Goal: Transaction & Acquisition: Download file/media

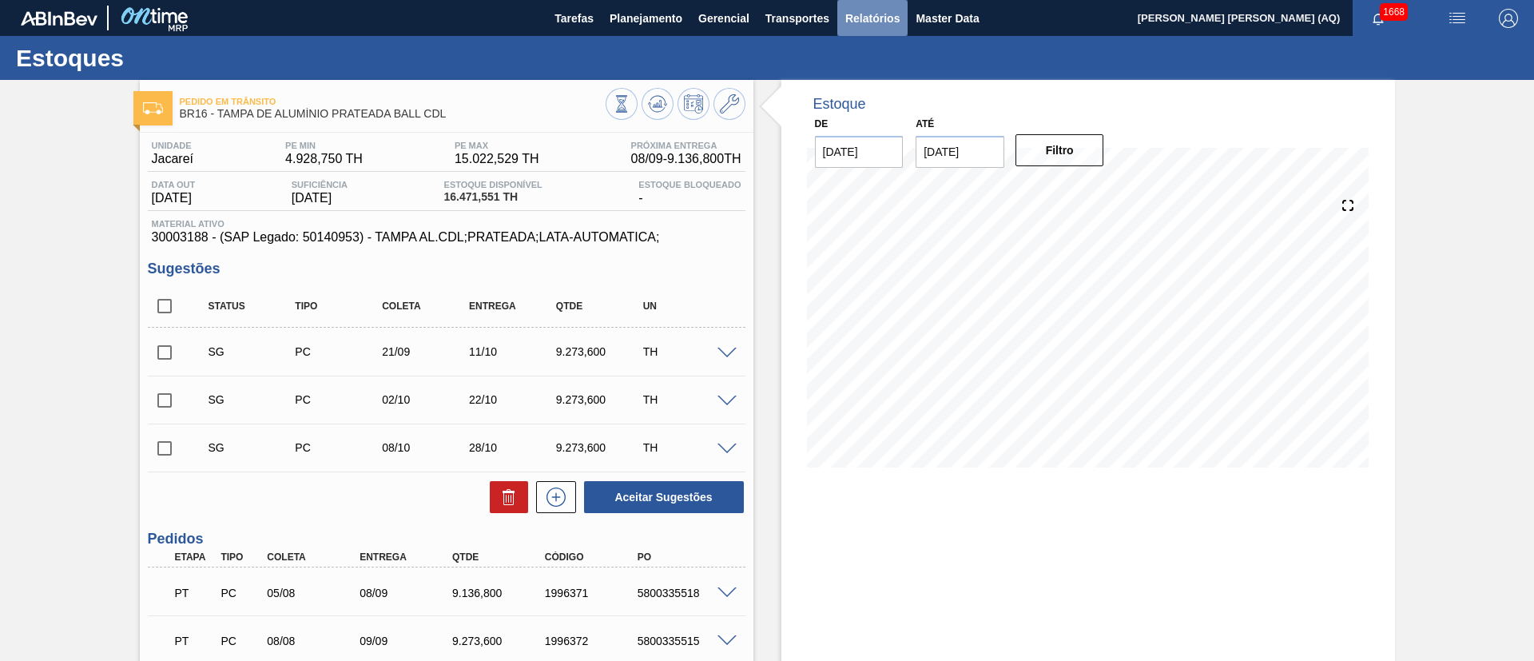
click at [855, 21] on span "Relatórios" at bounding box center [872, 18] width 54 height 19
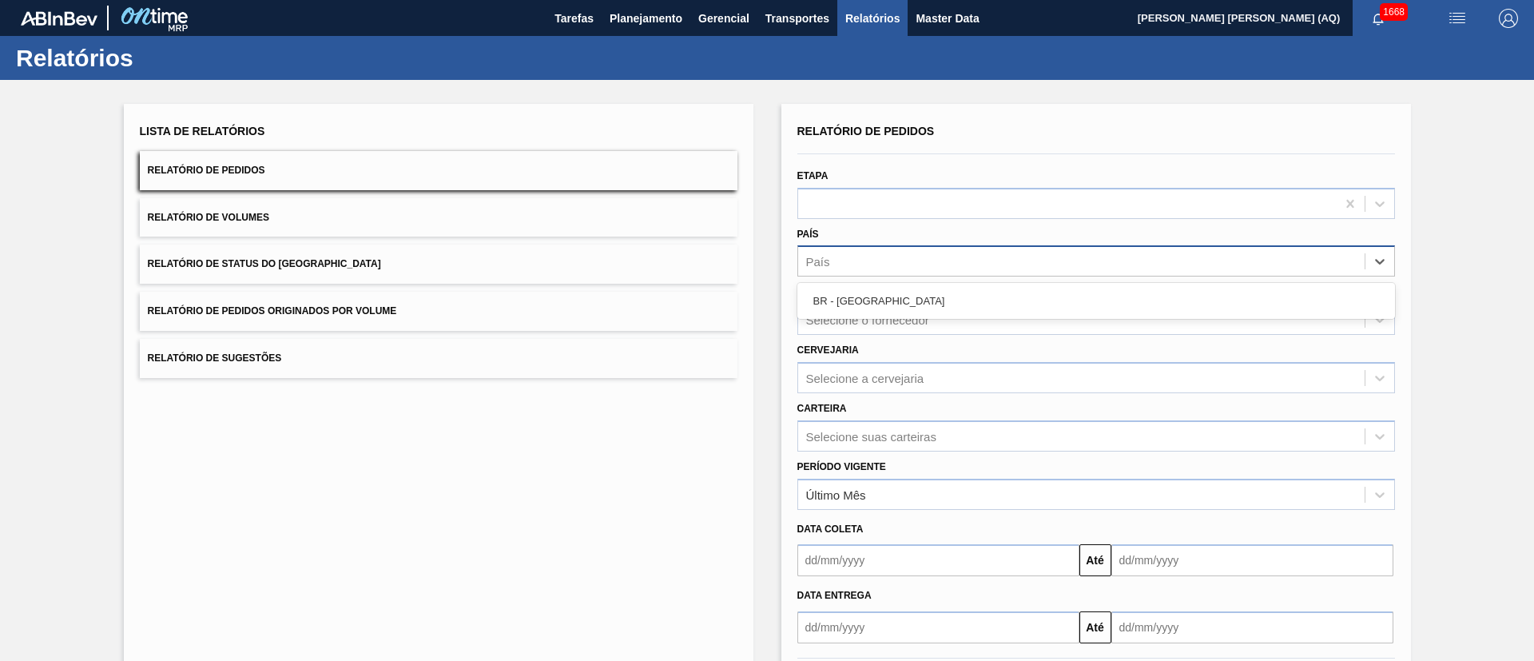
click at [915, 274] on div "País" at bounding box center [1096, 260] width 598 height 31
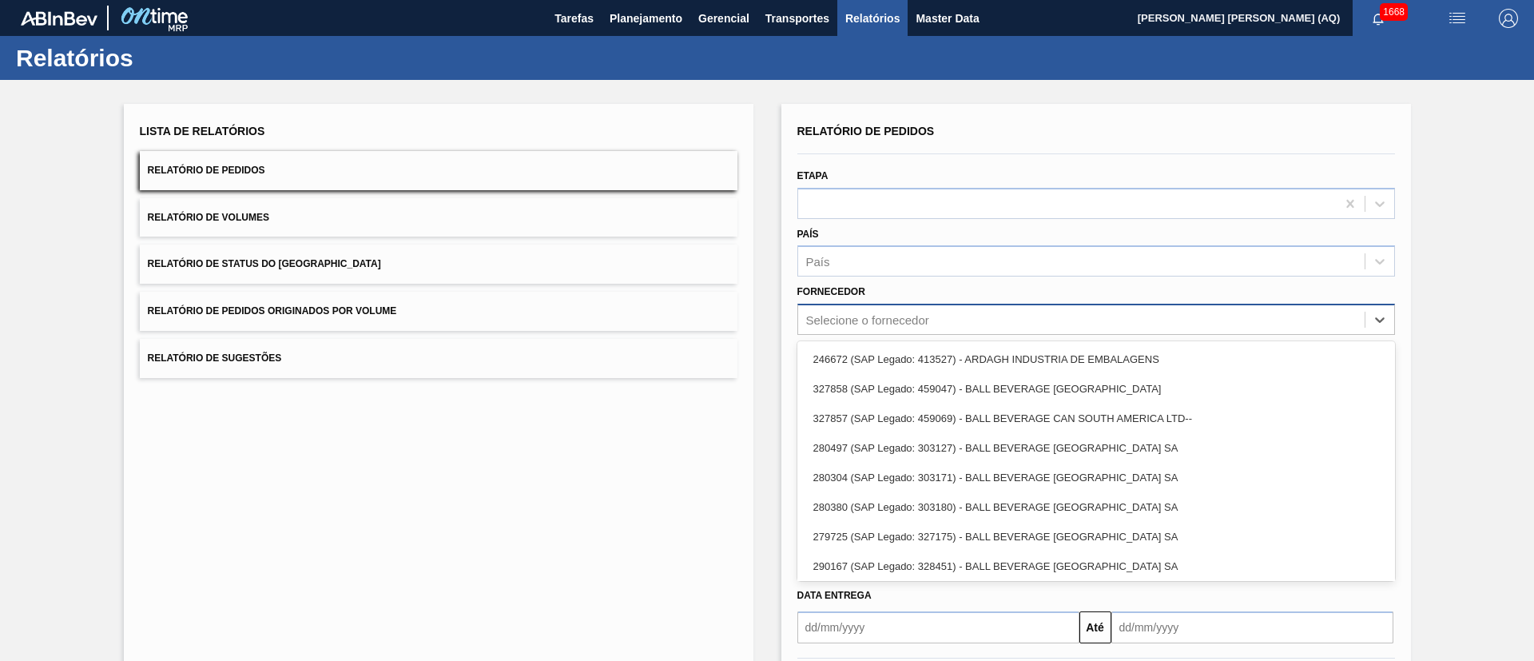
click at [909, 317] on div "Selecione o fornecedor" at bounding box center [867, 320] width 123 height 14
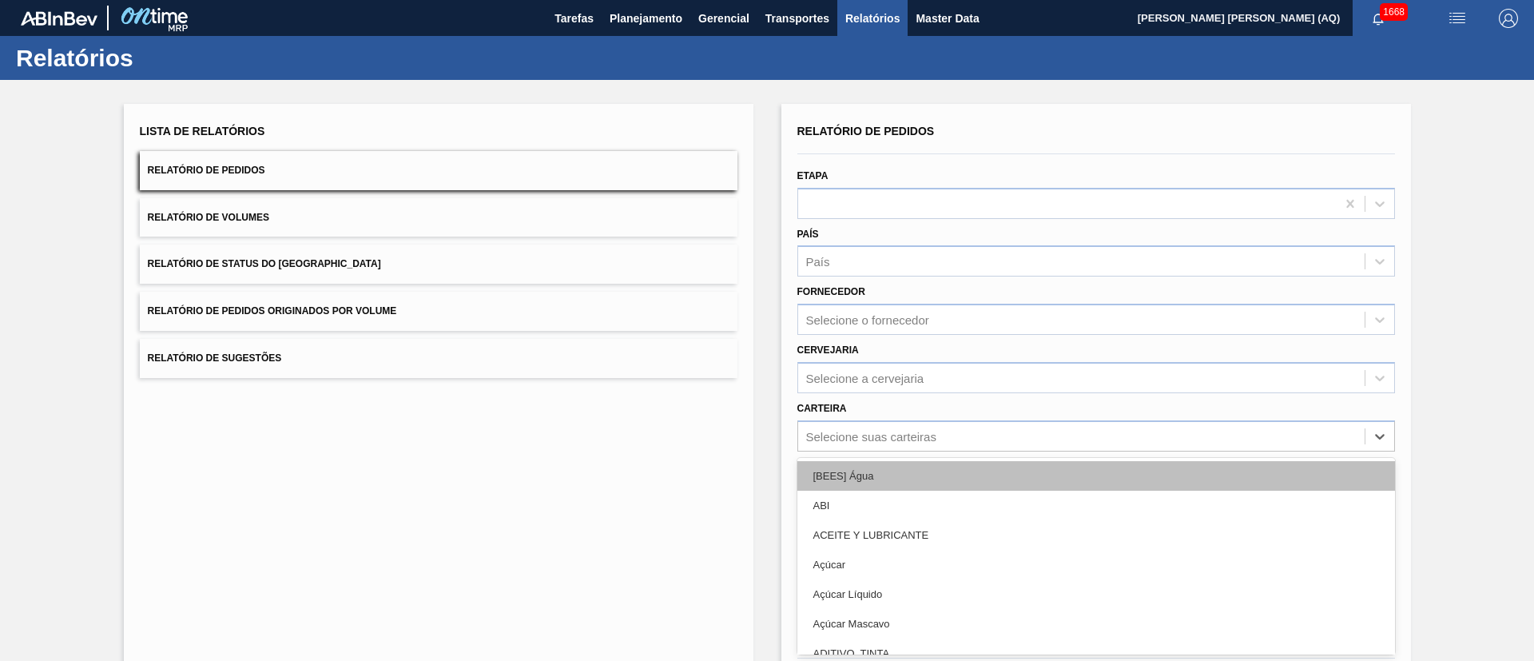
drag, startPoint x: 911, startPoint y: 435, endPoint x: 888, endPoint y: 437, distance: 23.3
click at [912, 435] on div "option [BEES] Água focused, 1 of 101. 101 results available. Use Up and Down to…" at bounding box center [1096, 435] width 598 height 31
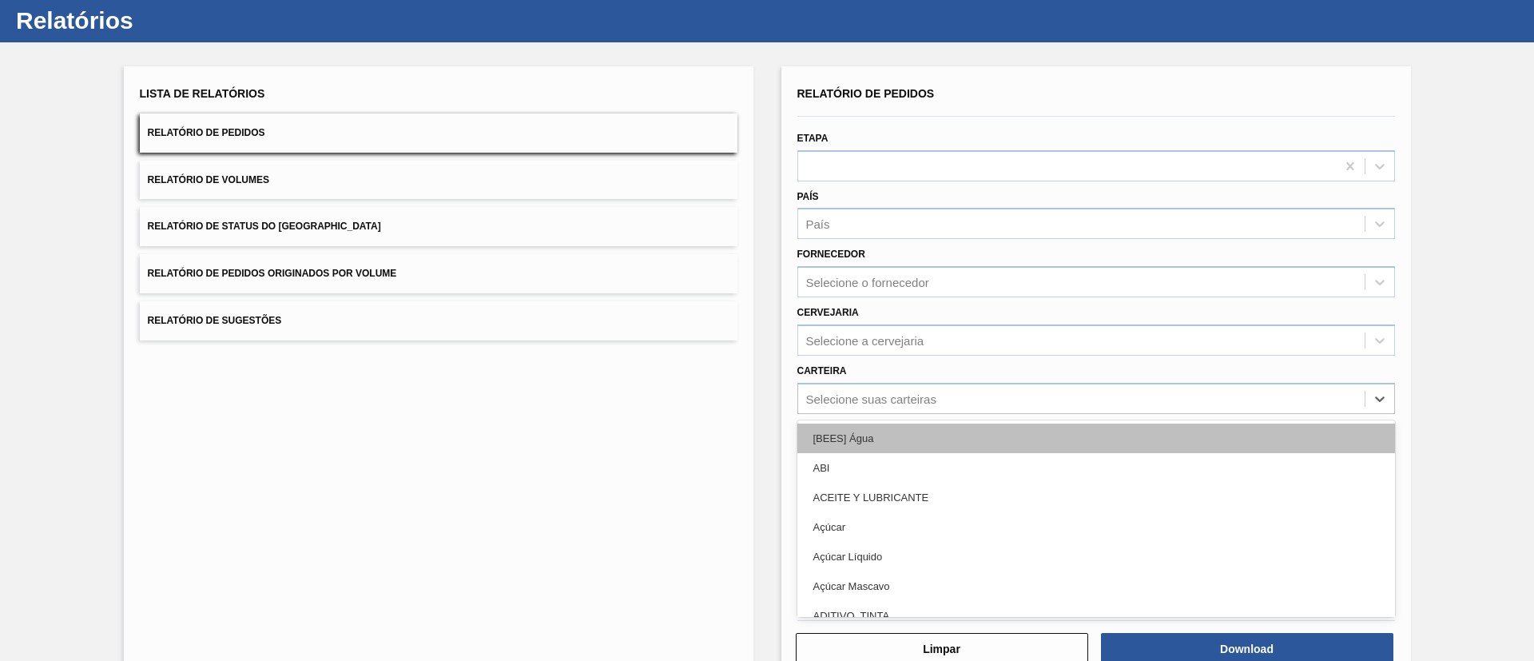
scroll to position [43, 0]
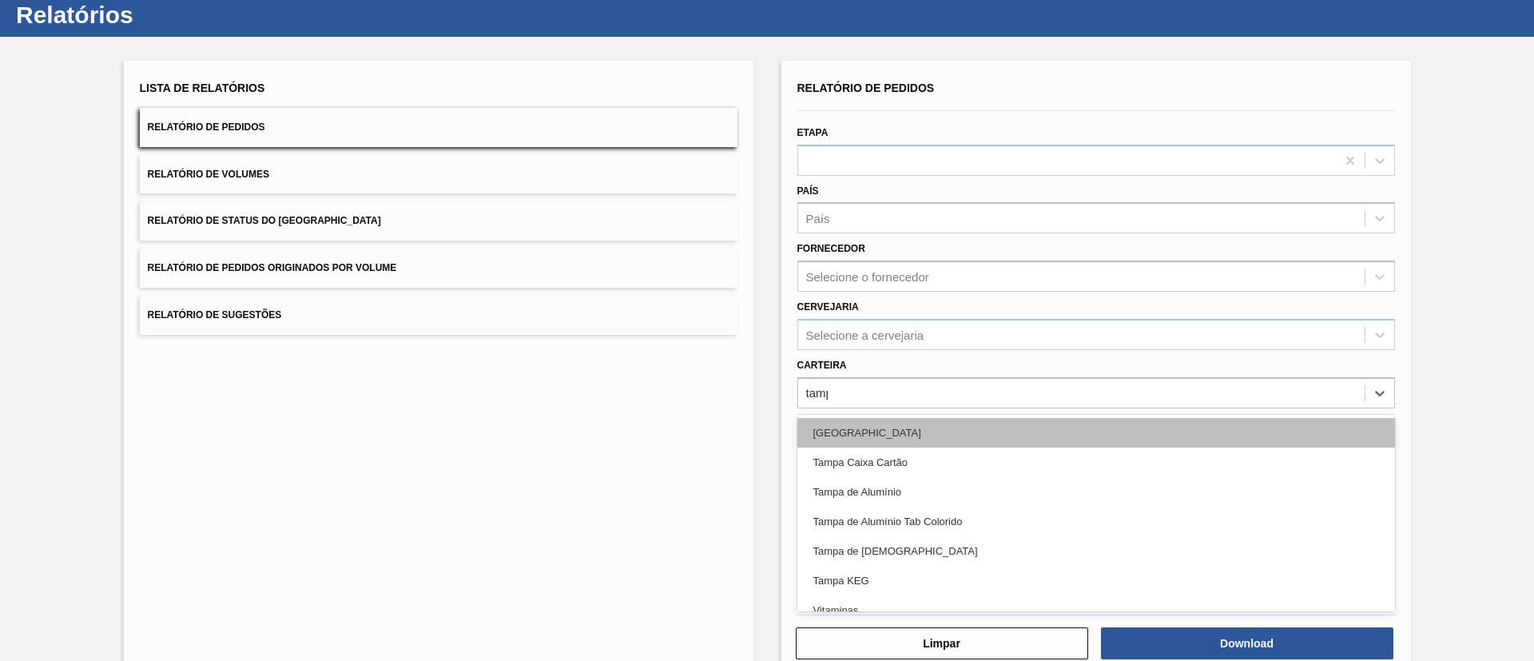
type input "[GEOGRAPHIC_DATA]"
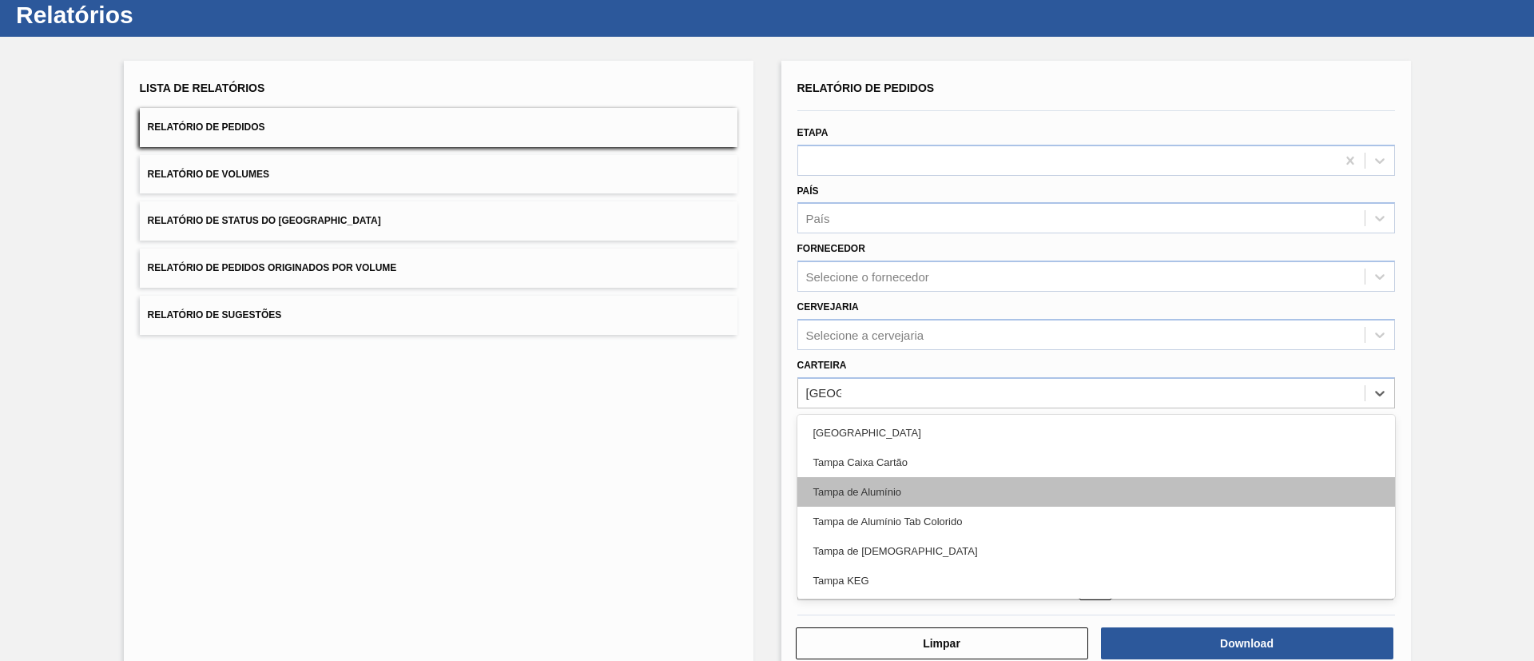
click at [972, 499] on div "Tampa de Alumínio" at bounding box center [1096, 492] width 598 height 30
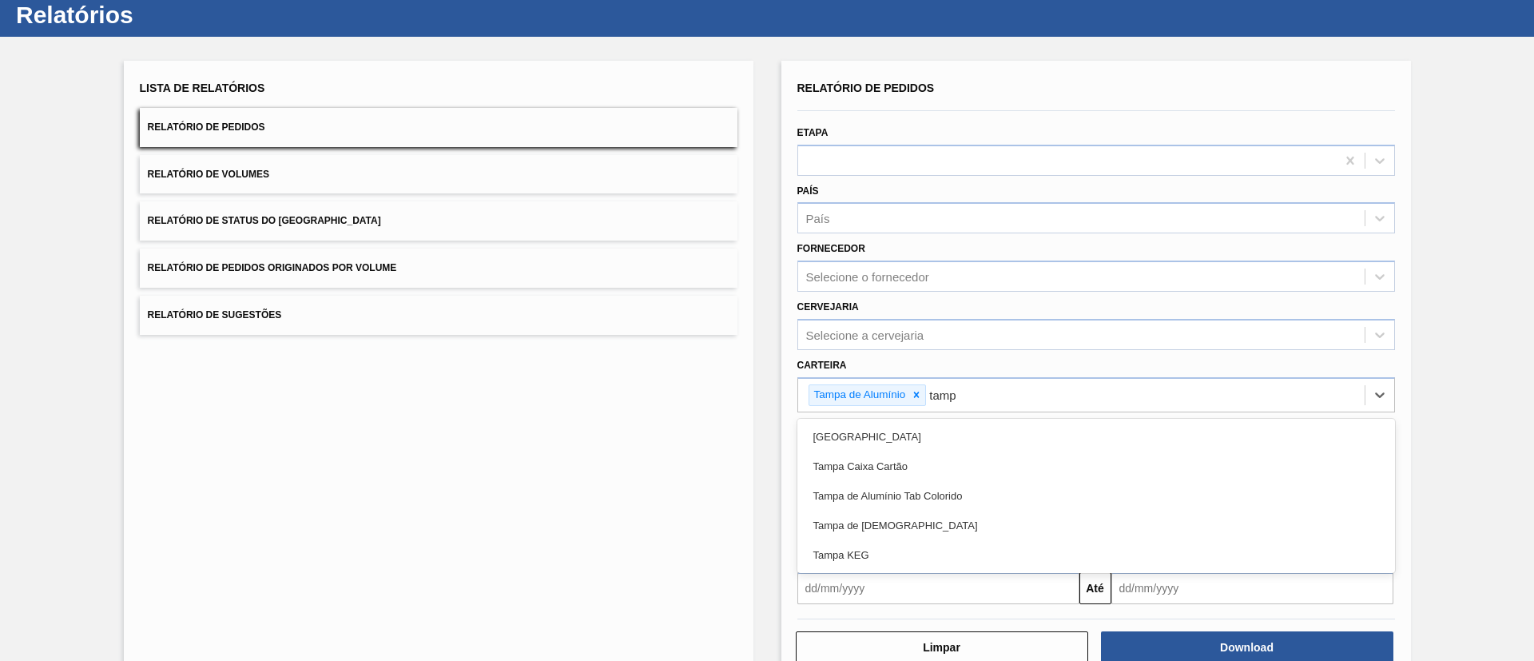
type input "[GEOGRAPHIC_DATA]"
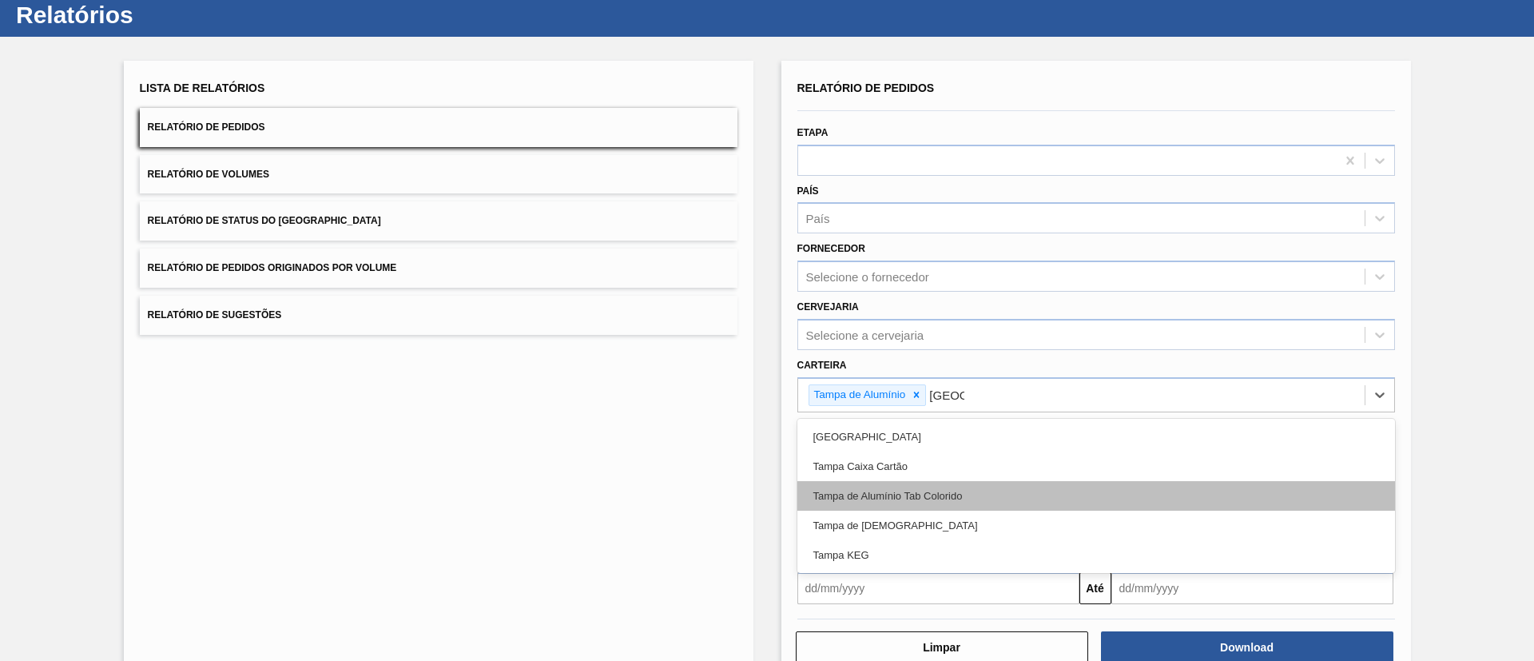
click at [976, 495] on div "Tampa de Alumínio Tab Colorido" at bounding box center [1096, 496] width 598 height 30
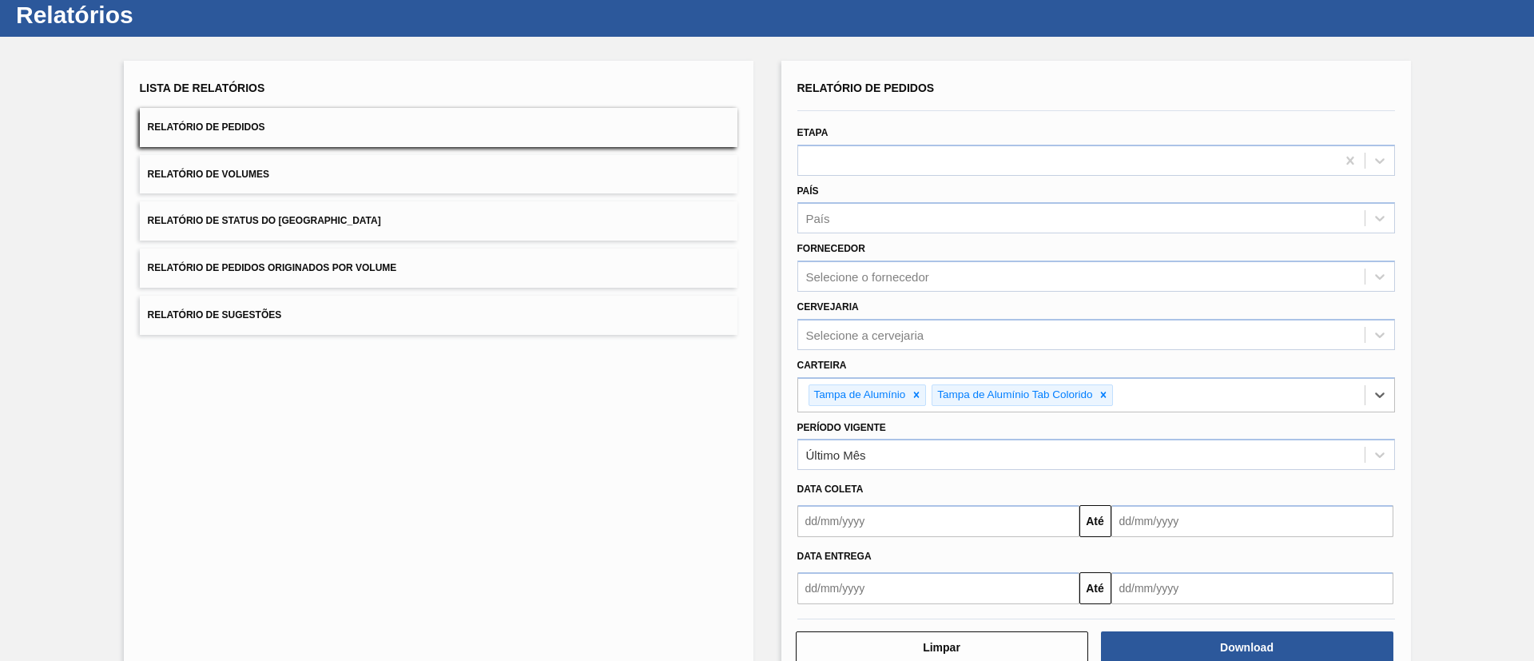
type input "y"
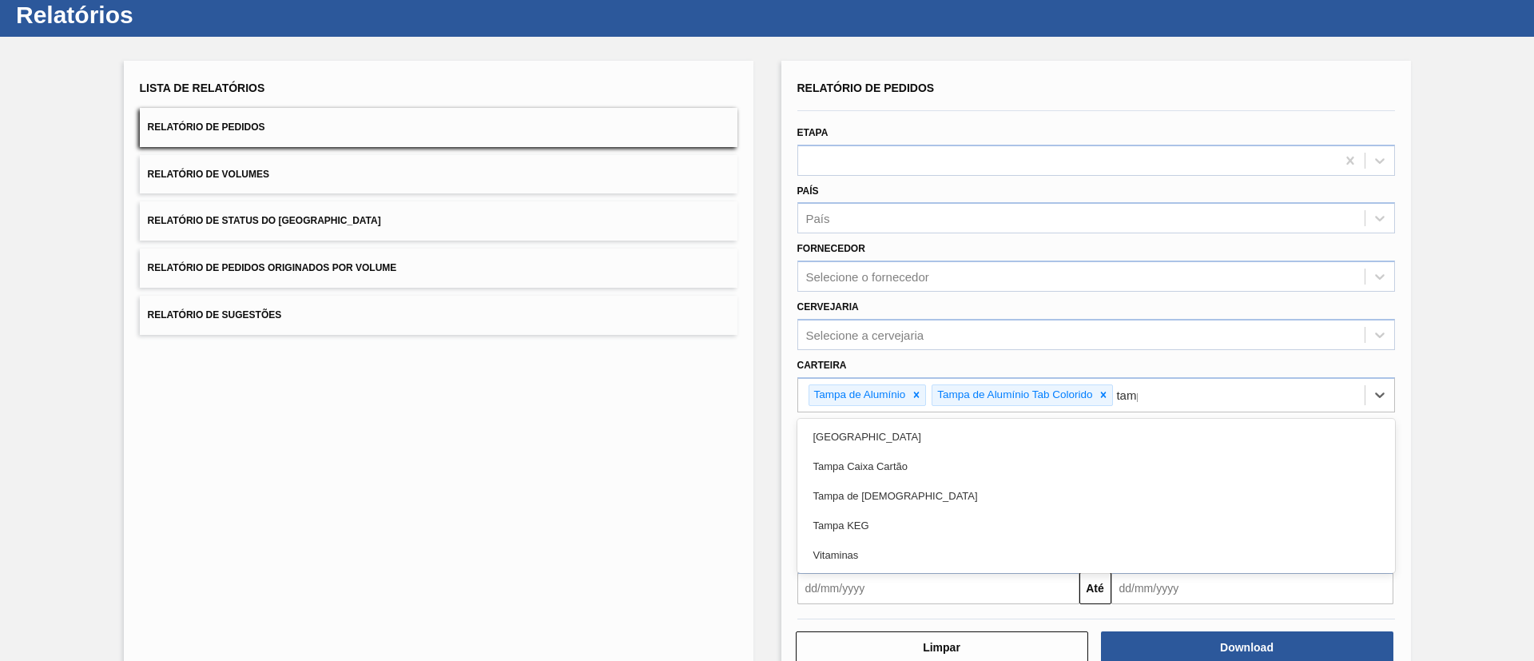
type input "[GEOGRAPHIC_DATA]"
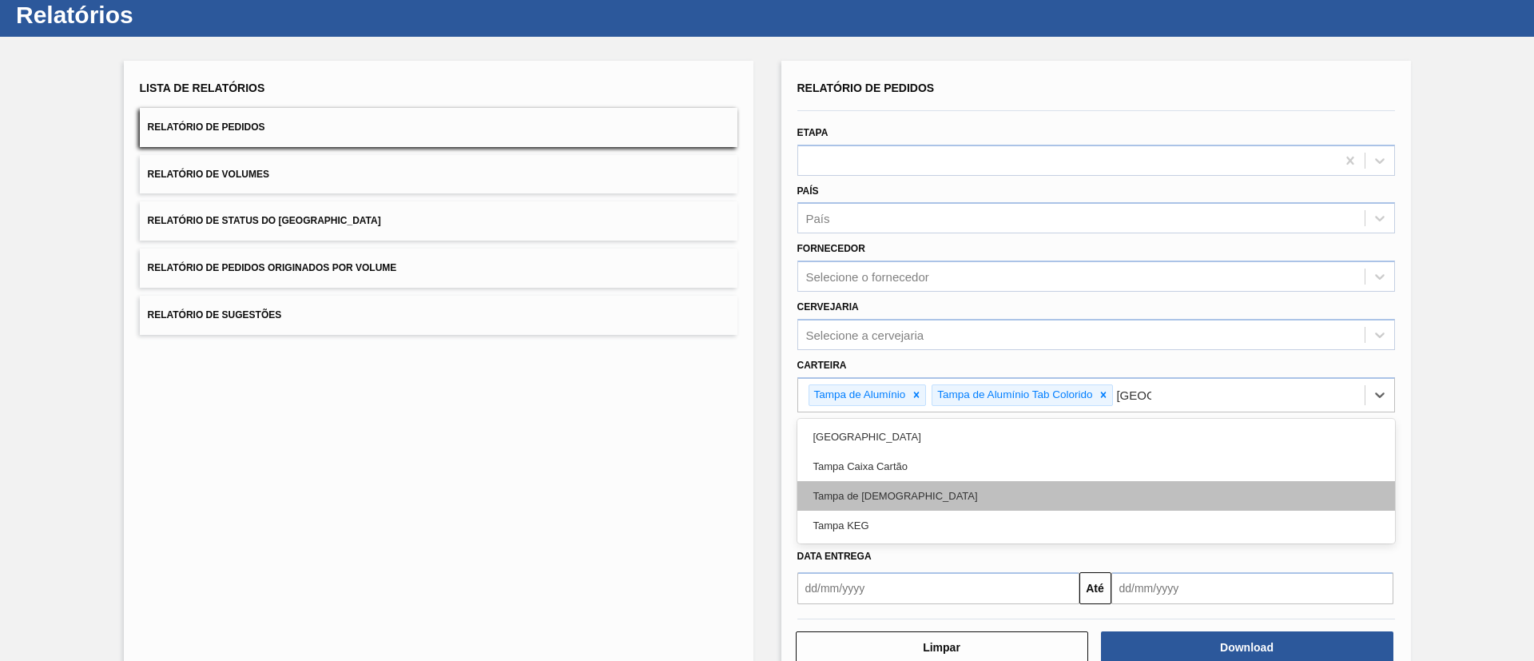
click at [905, 484] on div "Tampa de [DEMOGRAPHIC_DATA]" at bounding box center [1096, 496] width 598 height 30
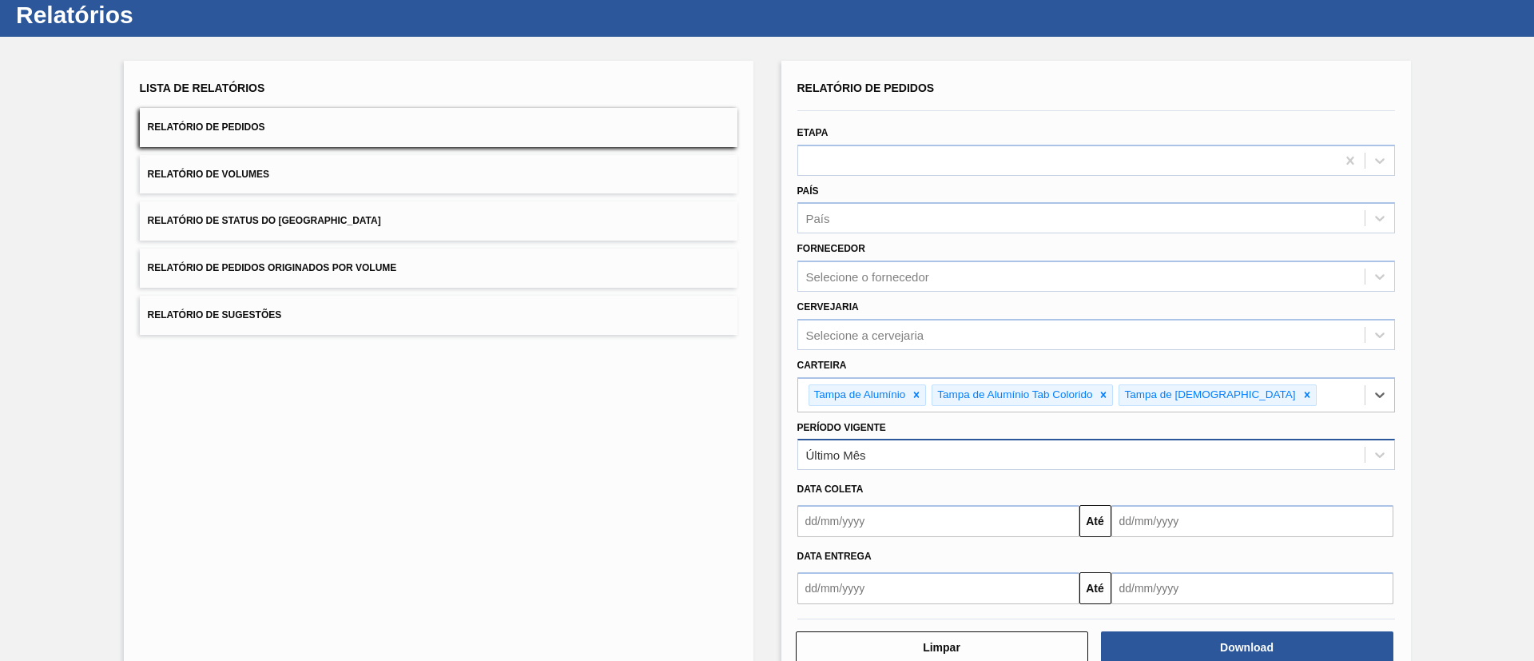
click at [996, 451] on div "Último Mês" at bounding box center [1081, 454] width 567 height 23
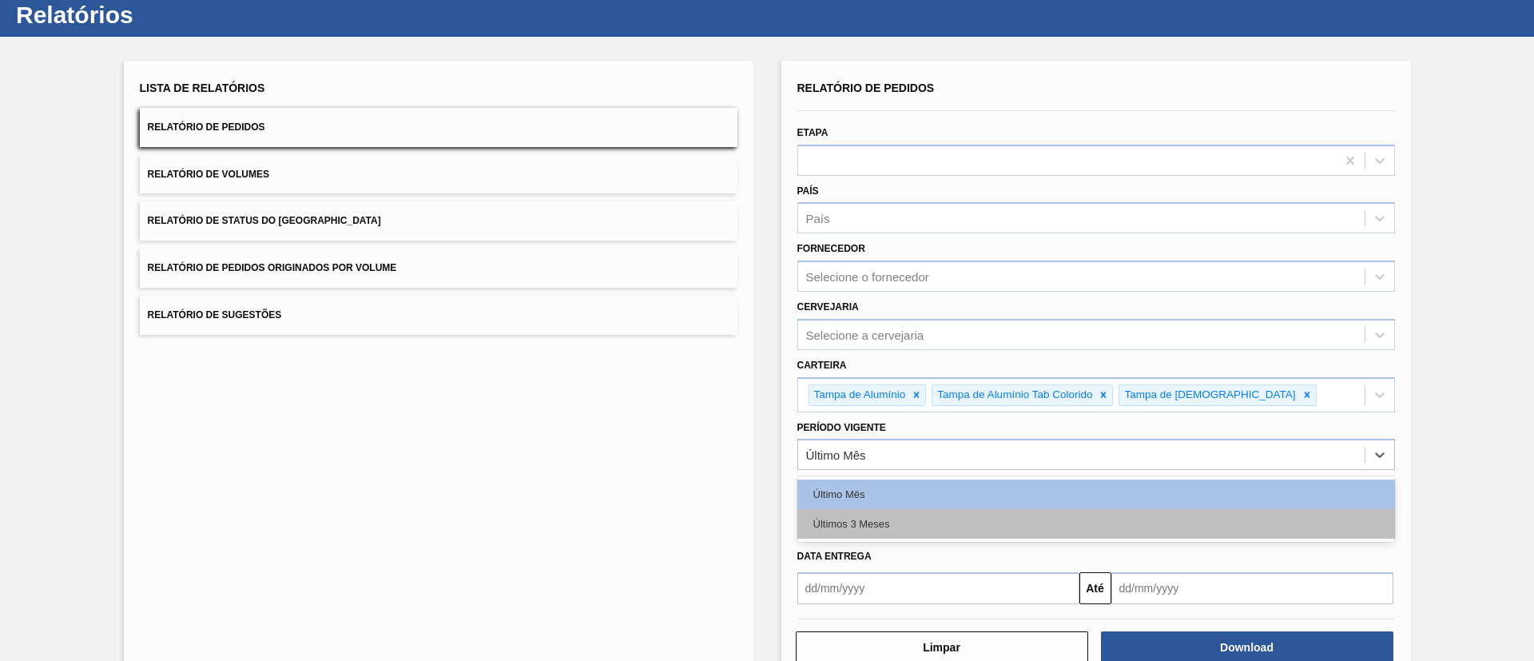
click at [964, 523] on div "Últimos 3 Meses" at bounding box center [1096, 524] width 598 height 30
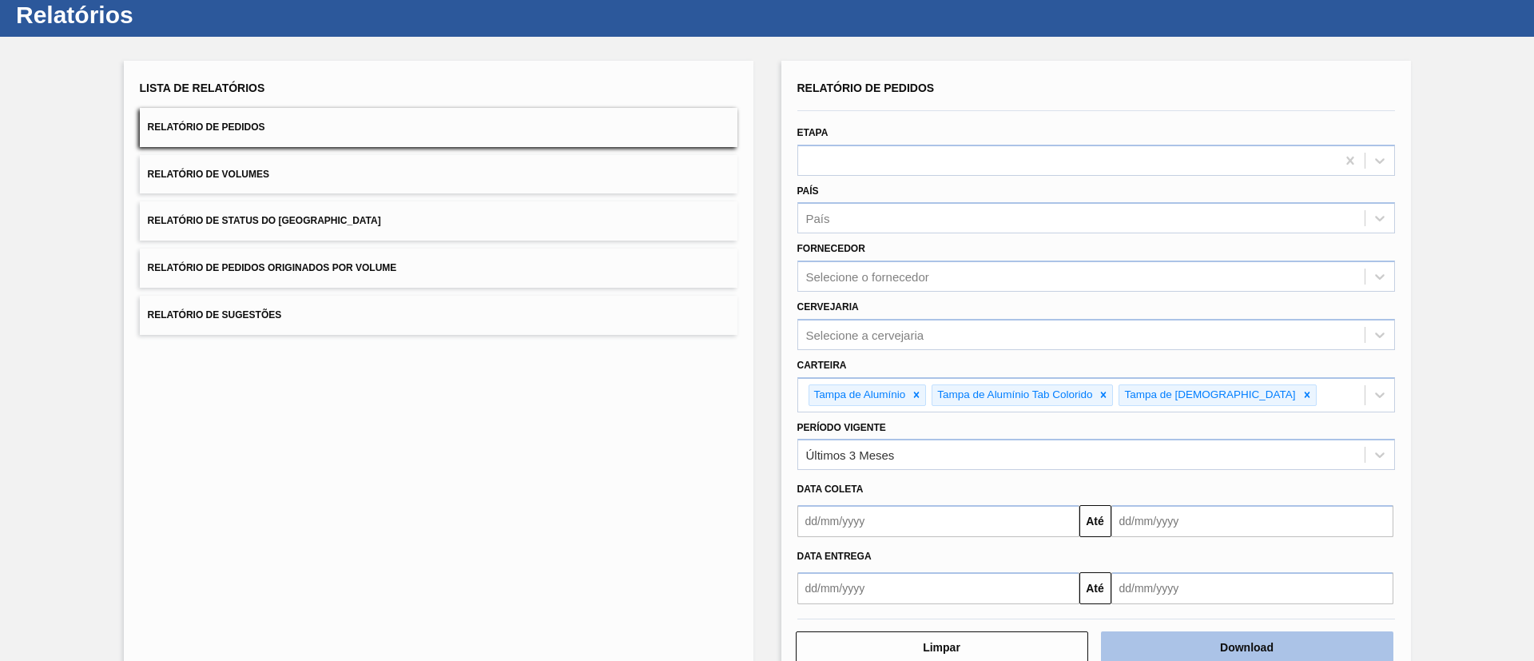
click at [1239, 637] on button "Download" at bounding box center [1247, 647] width 292 height 32
